Goal: Task Accomplishment & Management: Complete application form

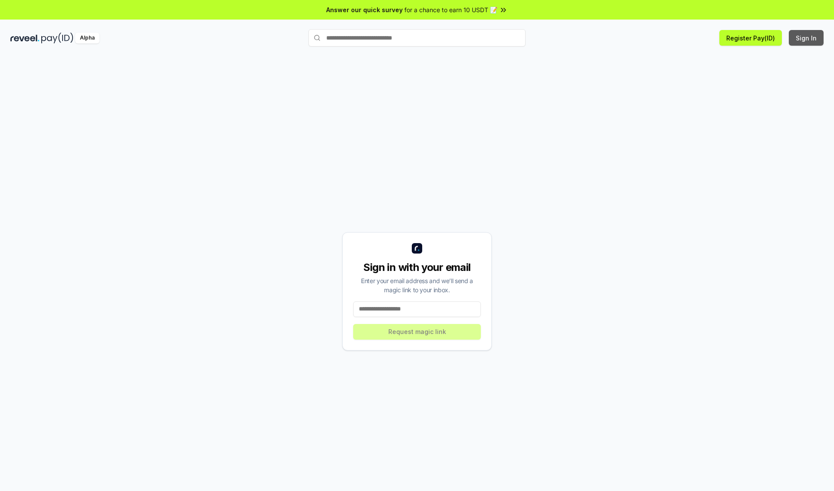
click at [807, 38] on button "Sign In" at bounding box center [806, 38] width 35 height 16
type input "**********"
click at [417, 331] on button "Request magic link" at bounding box center [417, 332] width 128 height 16
